Goal: Information Seeking & Learning: Check status

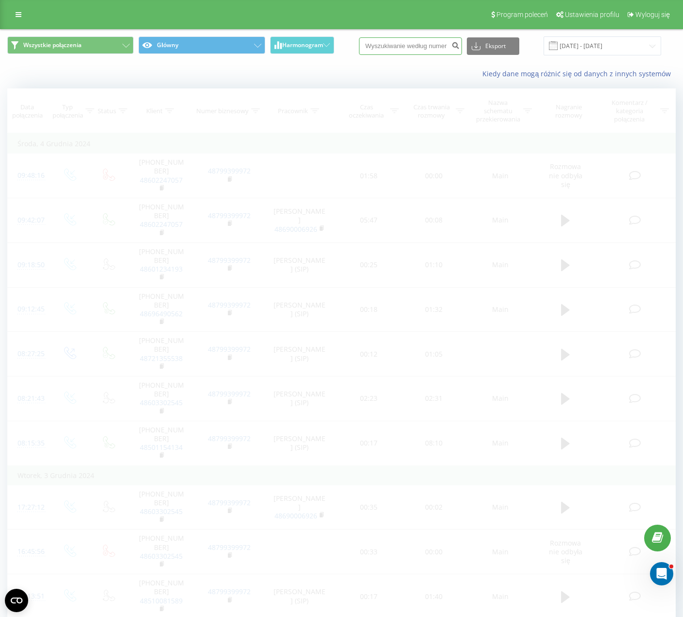
click at [448, 47] on input at bounding box center [410, 45] width 103 height 17
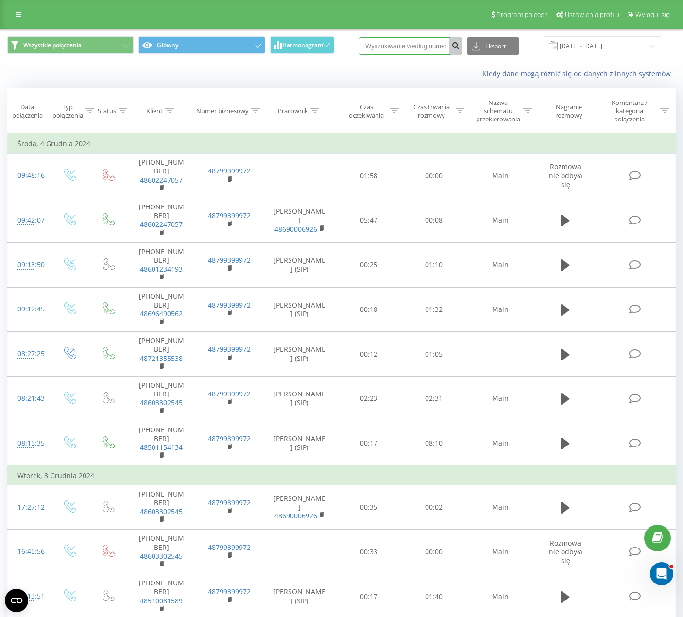
paste input "505324111"
type input "505324111"
click at [460, 47] on icon "submit" at bounding box center [455, 44] width 8 height 6
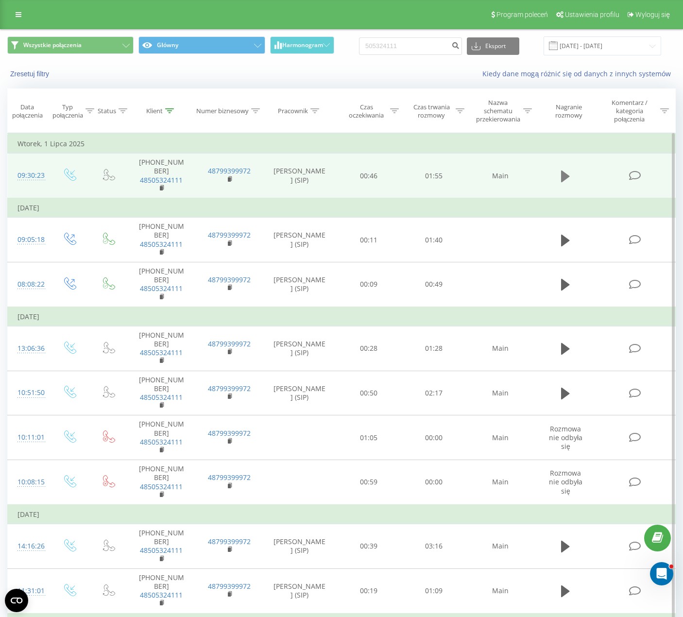
click at [564, 170] on icon at bounding box center [565, 176] width 9 height 12
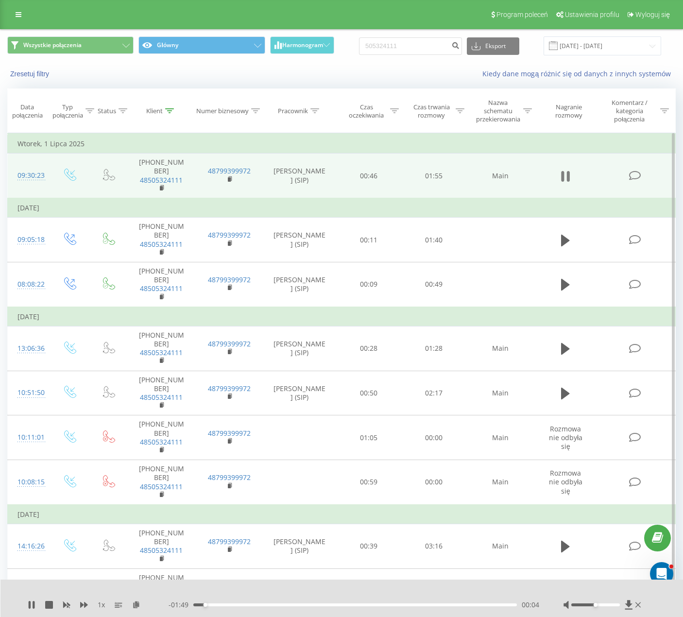
click at [565, 170] on icon at bounding box center [565, 177] width 9 height 14
click at [565, 170] on icon at bounding box center [565, 176] width 9 height 12
click at [231, 604] on div "00:06" at bounding box center [355, 605] width 324 height 3
click at [257, 604] on div "00:13" at bounding box center [355, 605] width 324 height 3
click at [278, 605] on div "00:22" at bounding box center [355, 605] width 324 height 3
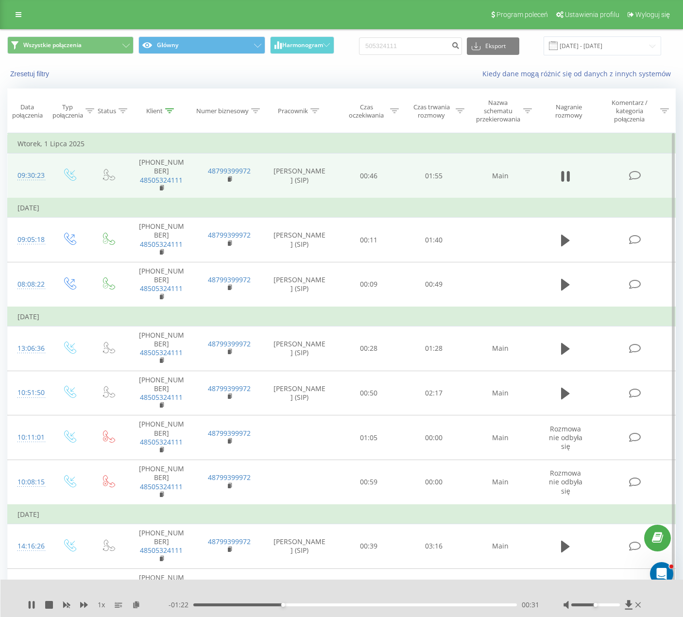
click at [310, 605] on div "00:31" at bounding box center [355, 605] width 324 height 3
click at [397, 606] on div "00:48" at bounding box center [355, 605] width 324 height 3
click at [426, 605] on div "01:21" at bounding box center [355, 605] width 324 height 3
click at [453, 606] on div "01:22" at bounding box center [355, 605] width 324 height 3
click at [563, 171] on icon at bounding box center [563, 176] width 3 height 11
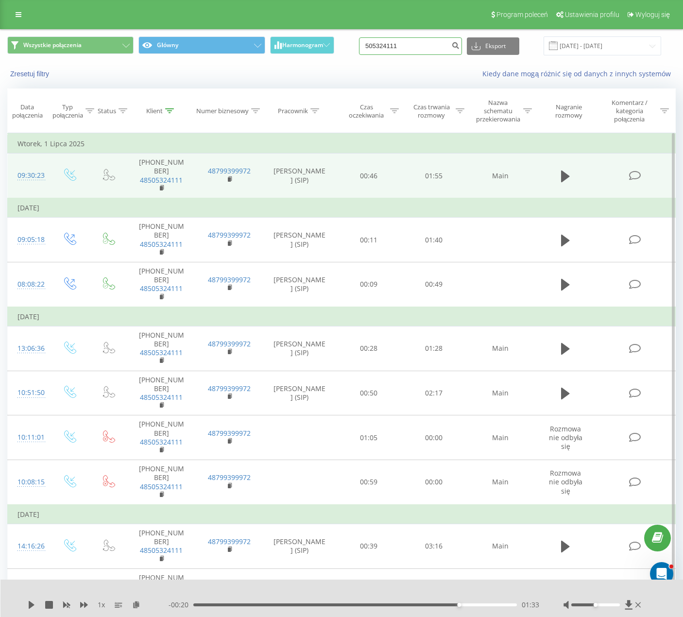
click at [410, 45] on input "505324111" at bounding box center [410, 45] width 103 height 17
drag, startPoint x: 410, startPoint y: 45, endPoint x: 424, endPoint y: 44, distance: 14.6
click at [410, 45] on input "505324111" at bounding box center [410, 45] width 103 height 17
paste input "792325325"
type input "792325325"
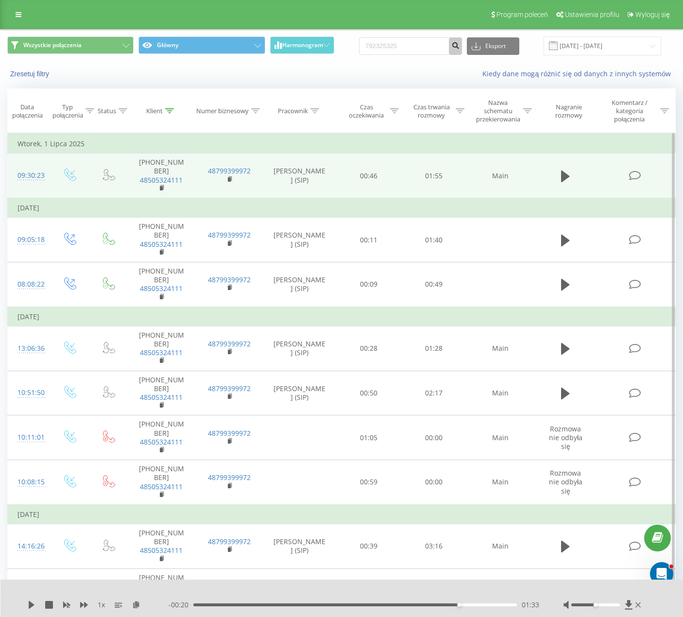
click at [460, 46] on icon "submit" at bounding box center [455, 44] width 8 height 6
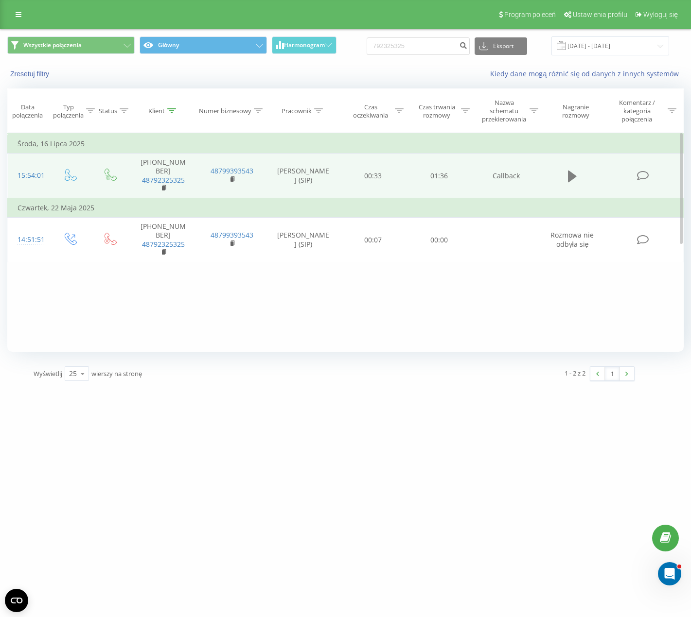
click at [571, 171] on icon at bounding box center [572, 176] width 9 height 12
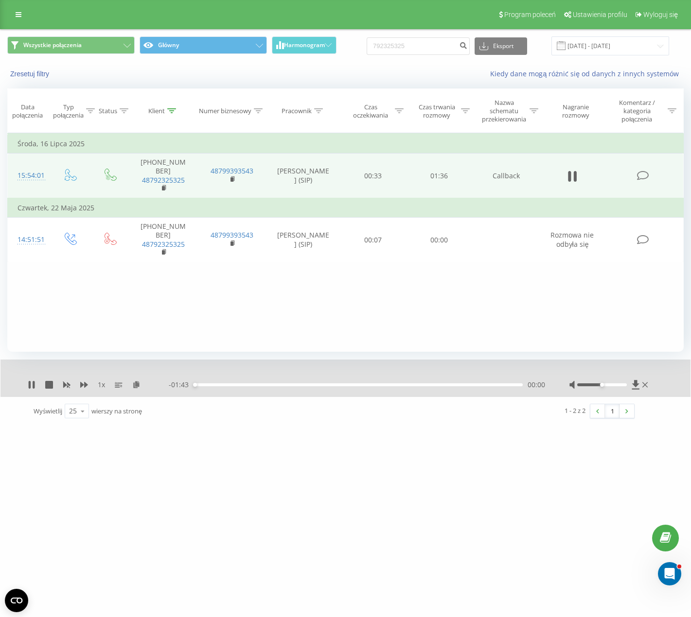
click at [213, 384] on div "00:00" at bounding box center [357, 384] width 329 height 3
click at [237, 386] on div "00:13" at bounding box center [357, 384] width 329 height 3
click at [607, 383] on div at bounding box center [602, 384] width 50 height 3
click at [275, 384] on div "00:25" at bounding box center [357, 384] width 329 height 3
click at [293, 385] on div "00:31" at bounding box center [357, 384] width 329 height 3
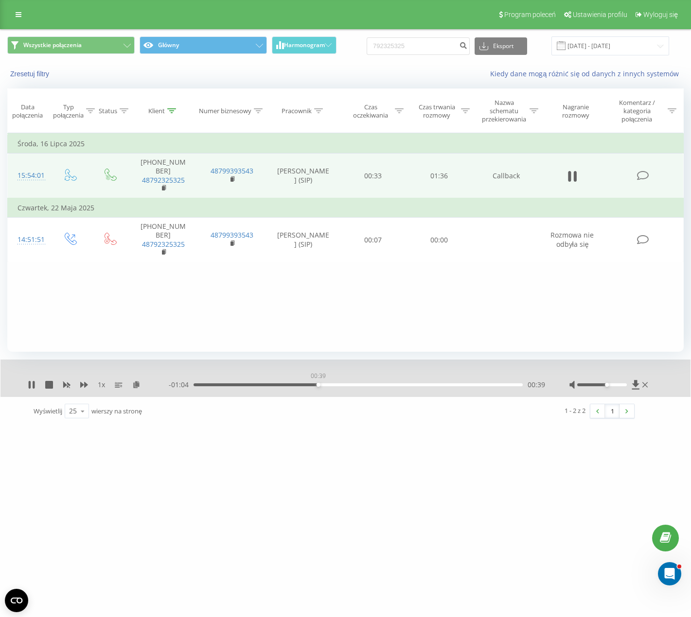
click at [318, 384] on div "00:39" at bounding box center [357, 384] width 329 height 3
drag, startPoint x: 362, startPoint y: 385, endPoint x: 385, endPoint y: 386, distance: 22.9
click at [363, 385] on div "00:53" at bounding box center [357, 384] width 329 height 3
click at [404, 385] on div "00:54" at bounding box center [357, 384] width 329 height 3
click at [459, 384] on div "01:06" at bounding box center [357, 384] width 329 height 3
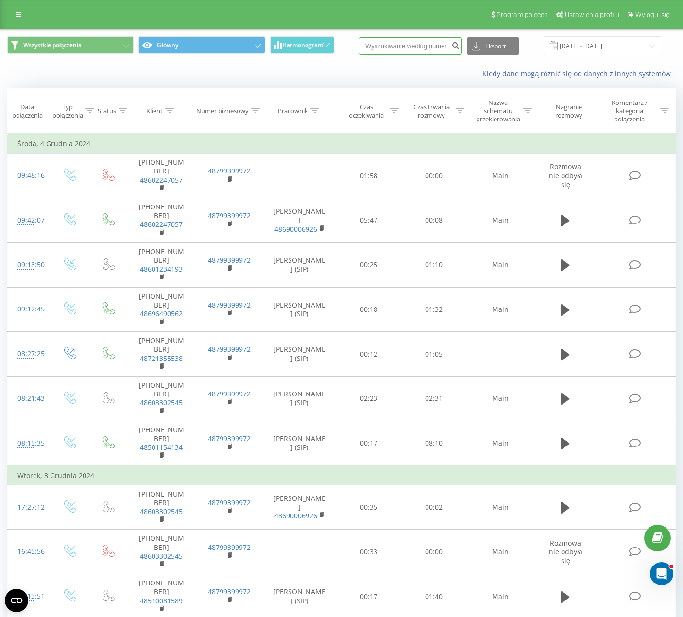
click at [444, 49] on input at bounding box center [410, 45] width 103 height 17
paste input "533413389"
type input "533413389"
click at [462, 48] on button "submit" at bounding box center [455, 45] width 13 height 17
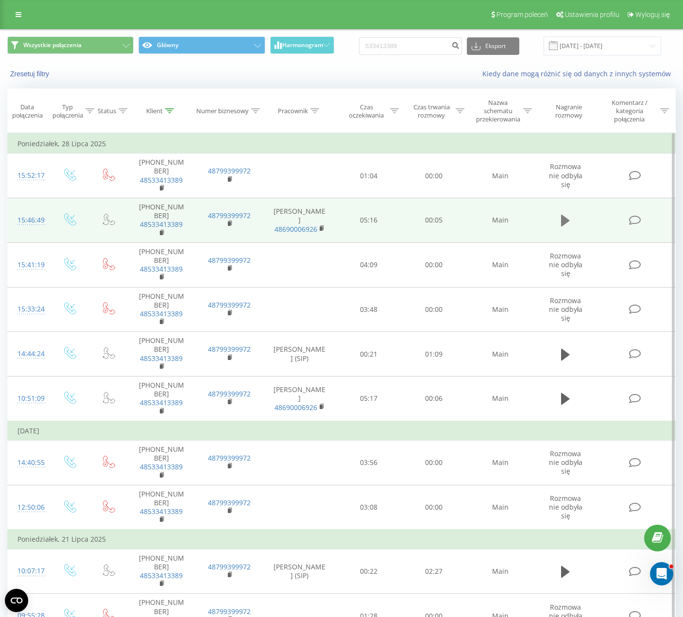
click at [566, 215] on icon at bounding box center [565, 221] width 9 height 12
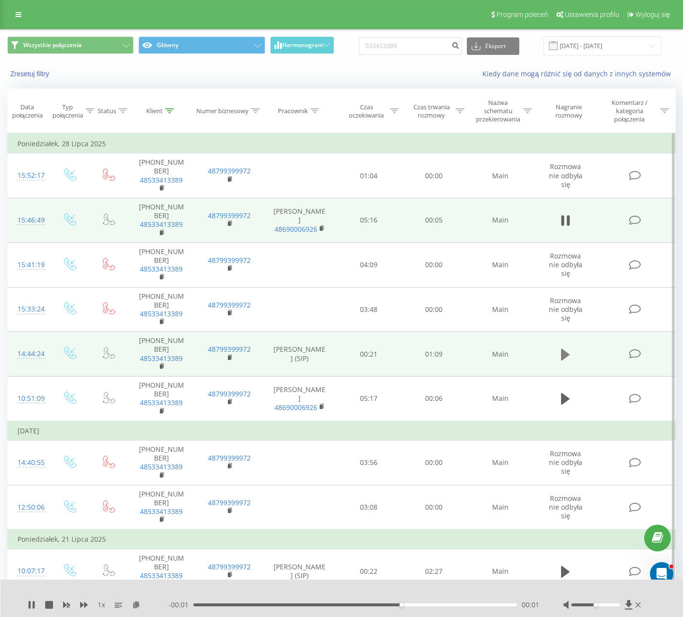
click at [567, 348] on icon at bounding box center [565, 354] width 9 height 12
click at [612, 605] on div at bounding box center [596, 605] width 49 height 3
click at [280, 605] on div "00:18" at bounding box center [355, 605] width 324 height 3
click at [269, 604] on div "00:19" at bounding box center [355, 605] width 324 height 3
click at [35, 603] on icon at bounding box center [34, 605] width 2 height 8
